Goal: Information Seeking & Learning: Learn about a topic

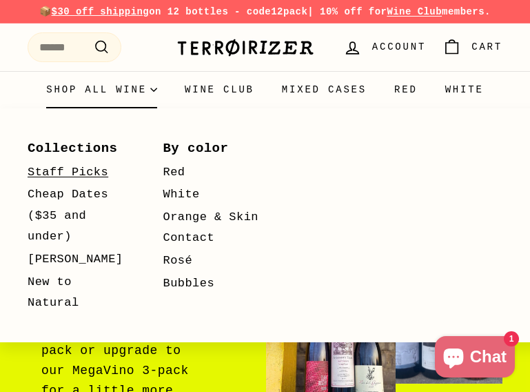
click at [81, 169] on link "Staff Picks" at bounding box center [75, 172] width 95 height 23
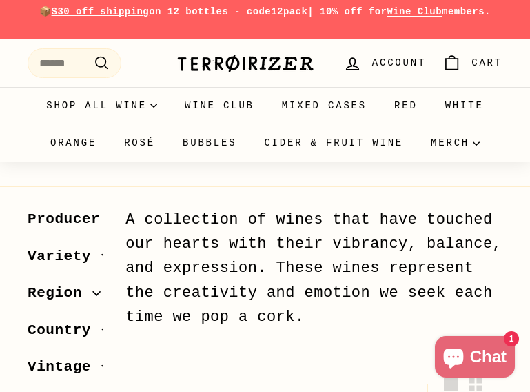
select select "**********"
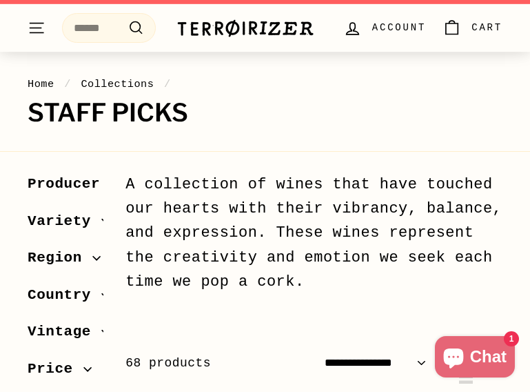
scroll to position [15, 0]
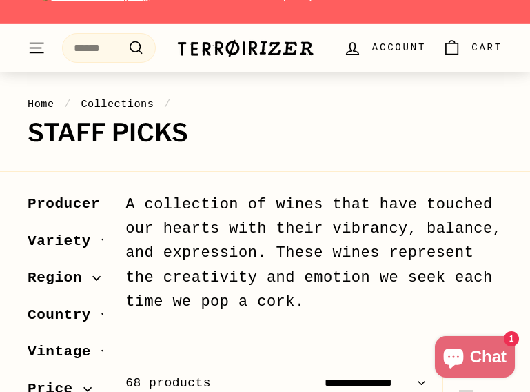
click at [250, 52] on img at bounding box center [245, 48] width 138 height 19
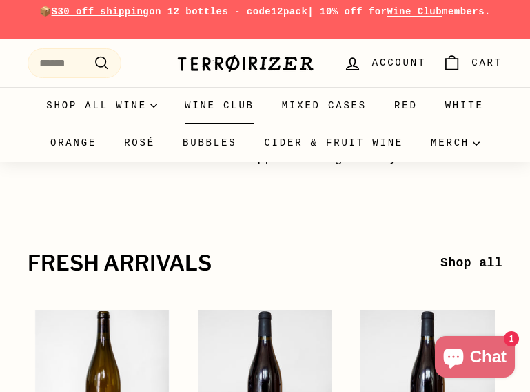
click at [217, 109] on link "Wine Club" at bounding box center [219, 105] width 97 height 37
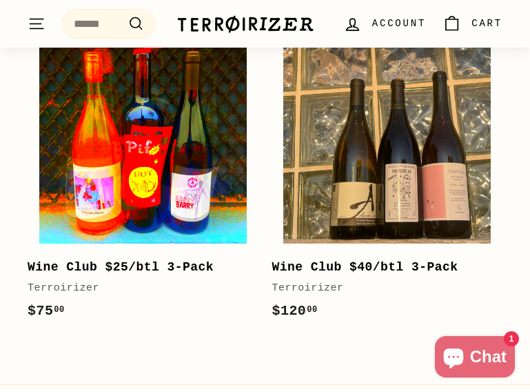
scroll to position [641, 0]
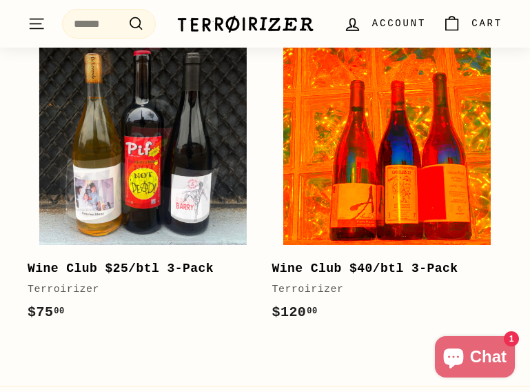
click at [396, 175] on img at bounding box center [386, 140] width 207 height 207
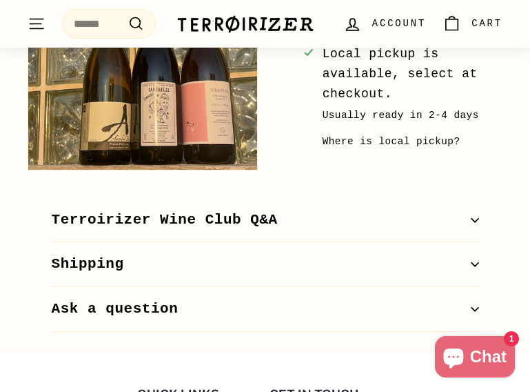
scroll to position [927, 0]
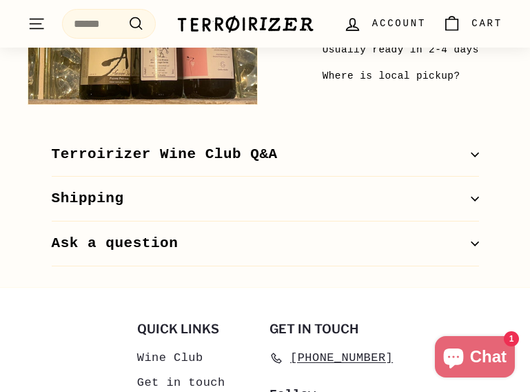
click at [326, 156] on button "Terroirizer Wine Club Q&A" at bounding box center [265, 154] width 427 height 45
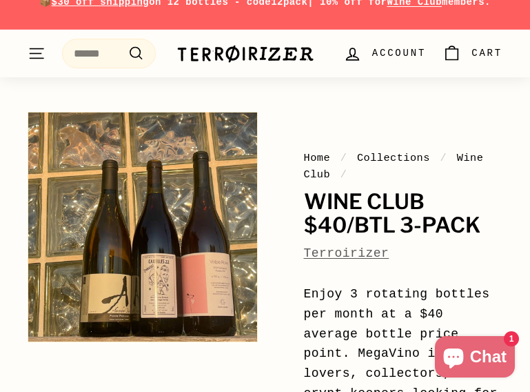
scroll to position [0, 0]
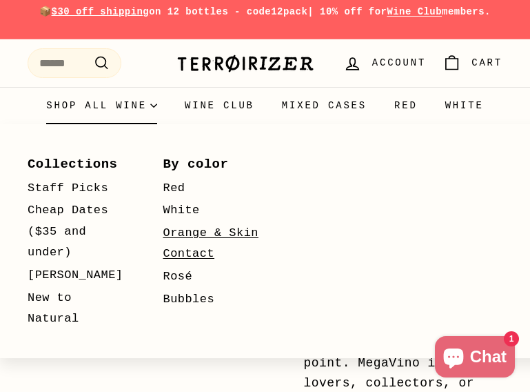
click at [210, 249] on link "Orange & Skin Contact" at bounding box center [210, 243] width 95 height 43
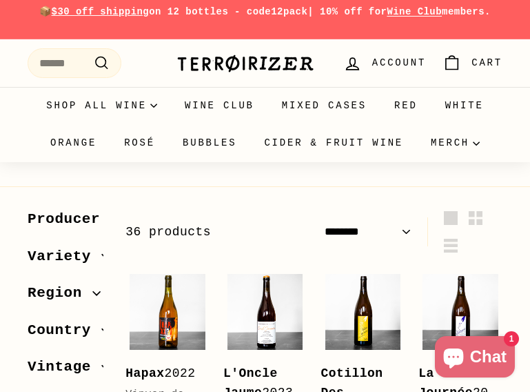
select select "******"
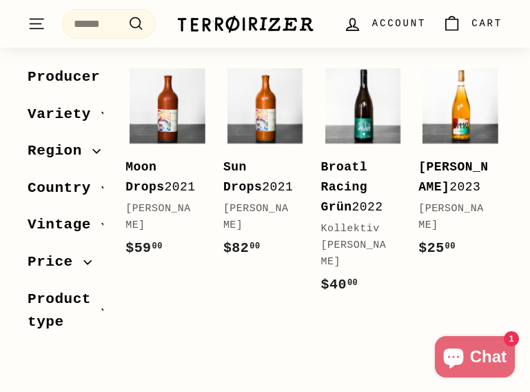
scroll to position [2096, 0]
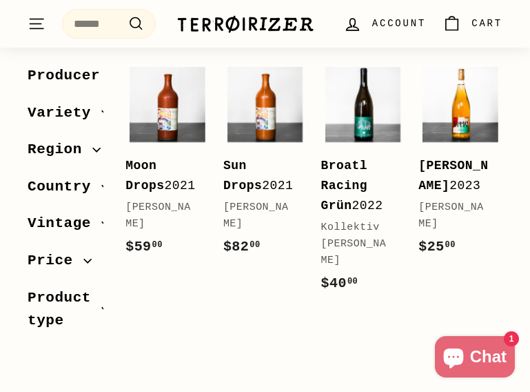
click at [66, 159] on span "Region" at bounding box center [60, 149] width 65 height 23
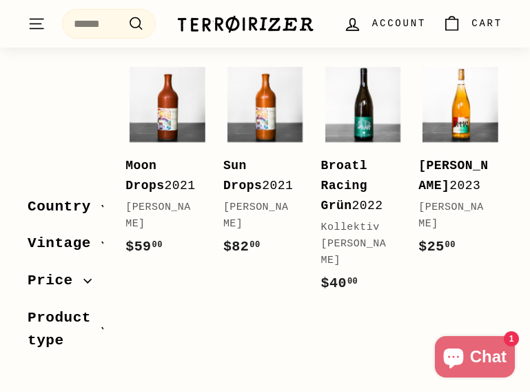
scroll to position [857, 0]
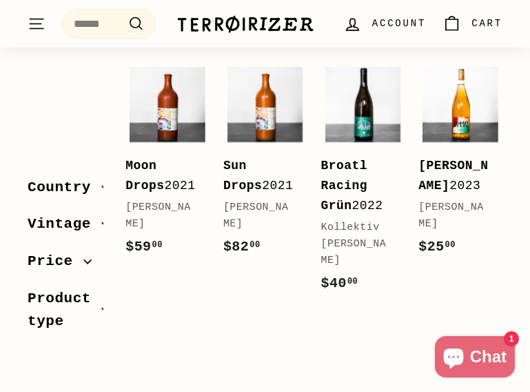
click at [63, 195] on span "Country" at bounding box center [65, 186] width 74 height 23
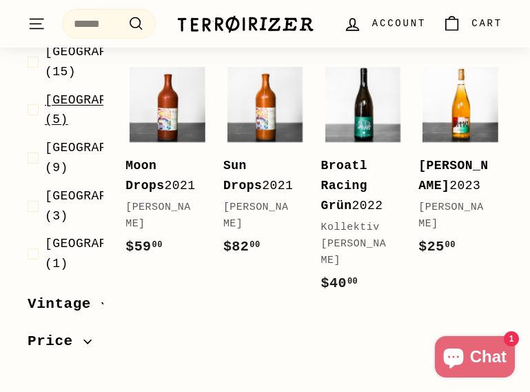
scroll to position [1081, 0]
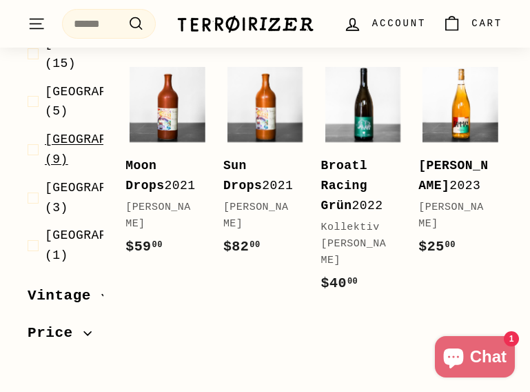
click at [54, 165] on span "[GEOGRAPHIC_DATA] (9)" at bounding box center [111, 150] width 132 height 40
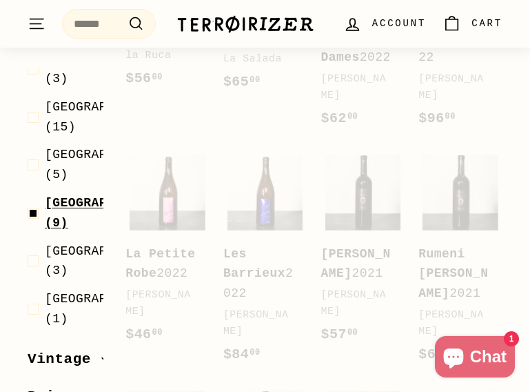
scroll to position [150, 0]
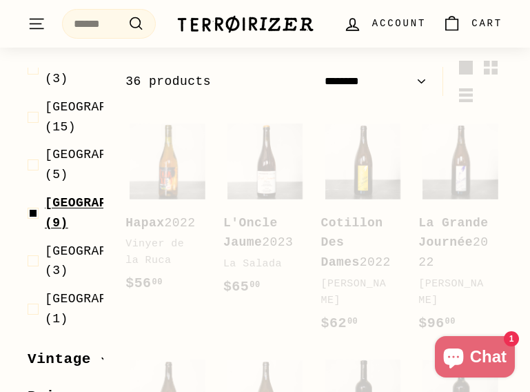
select select "******"
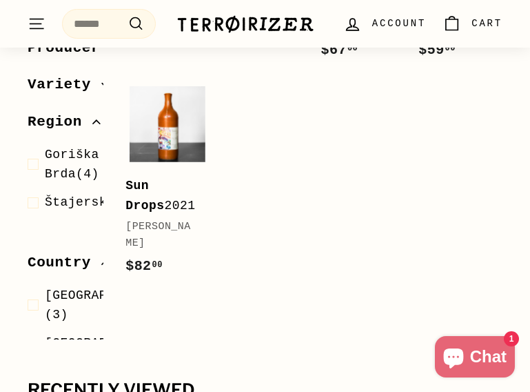
scroll to position [640, 0]
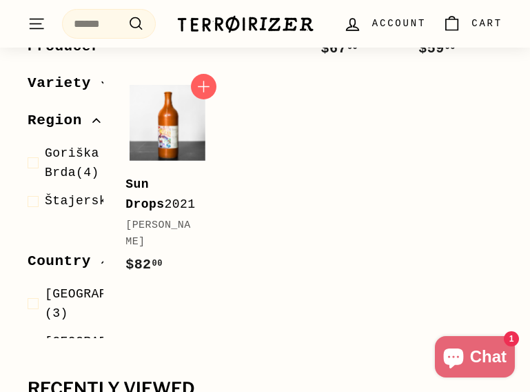
click at [195, 209] on link "Sun Drops 2021 [PERSON_NAME] $82 00 $82.00" at bounding box center [167, 185] width 84 height 209
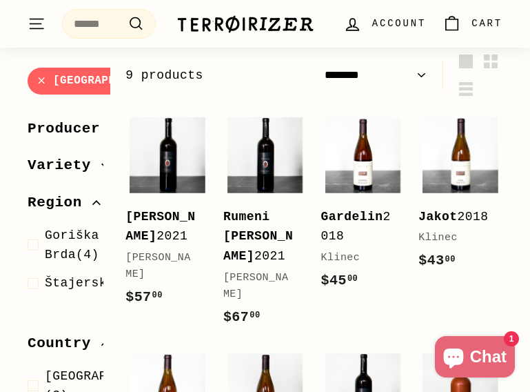
select select "******"
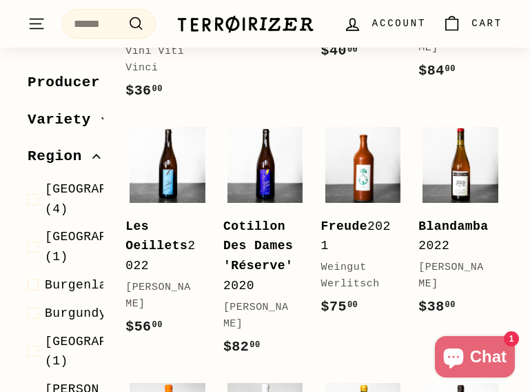
scroll to position [1133, 0]
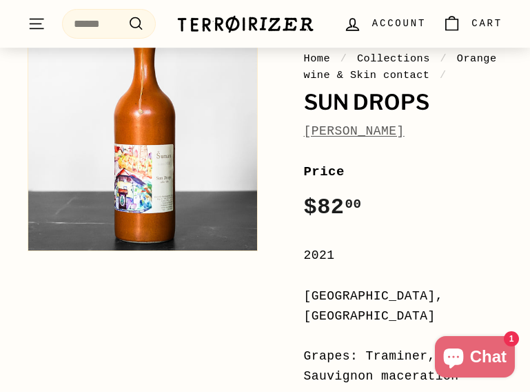
scroll to position [116, 0]
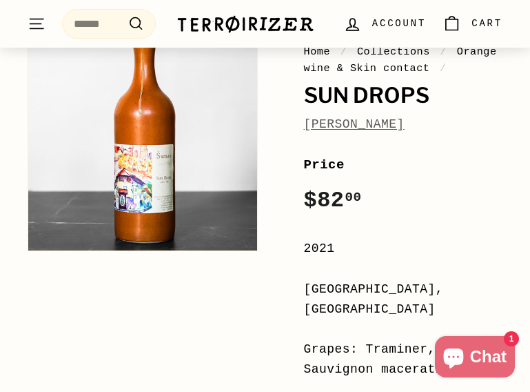
click at [193, 211] on button "Zoom" at bounding box center [142, 135] width 229 height 229
